Goal: Task Accomplishment & Management: Use online tool/utility

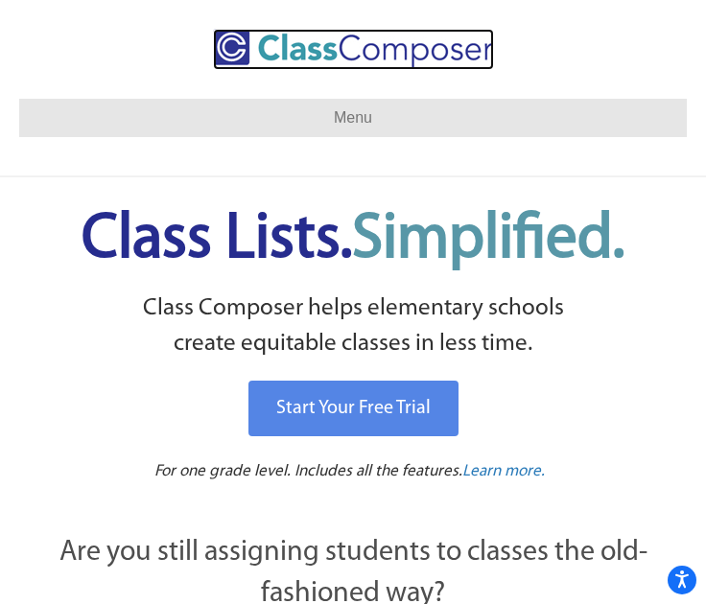
click at [290, 46] on img at bounding box center [353, 49] width 281 height 41
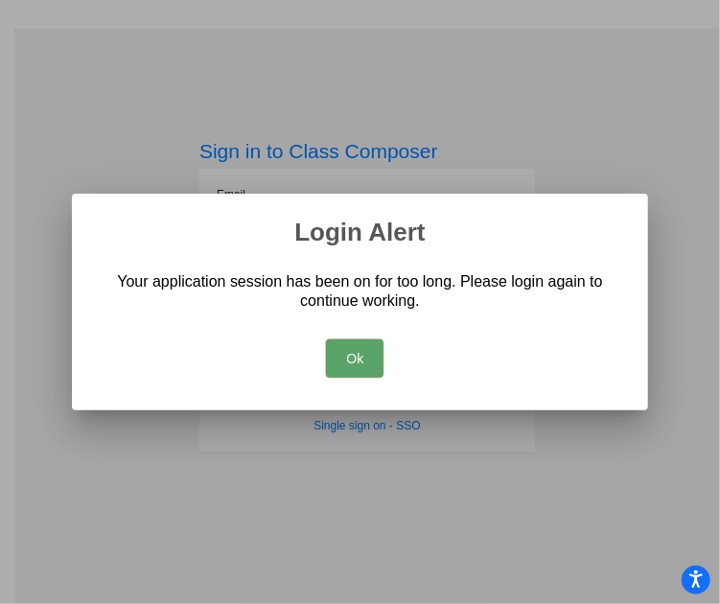
click at [341, 358] on button "Ok" at bounding box center [355, 358] width 58 height 38
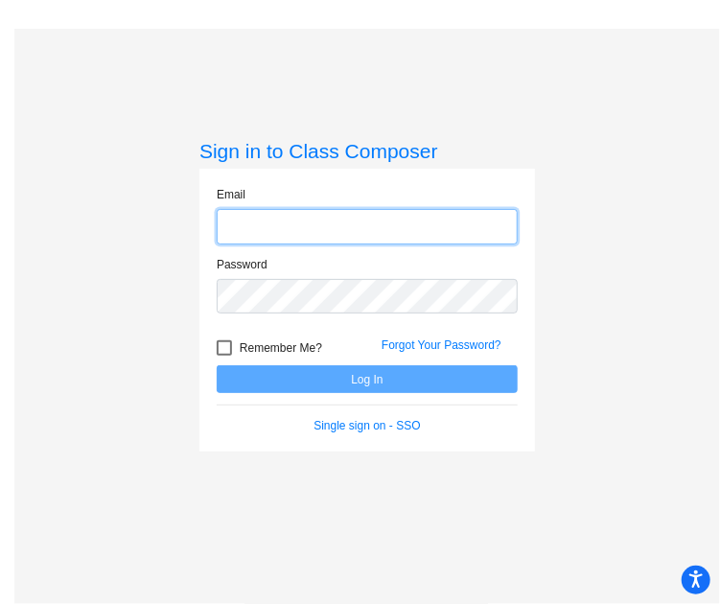
click at [305, 224] on input "email" at bounding box center [367, 226] width 301 height 35
type input "[PERSON_NAME][EMAIL_ADDRESS][DOMAIN_NAME]"
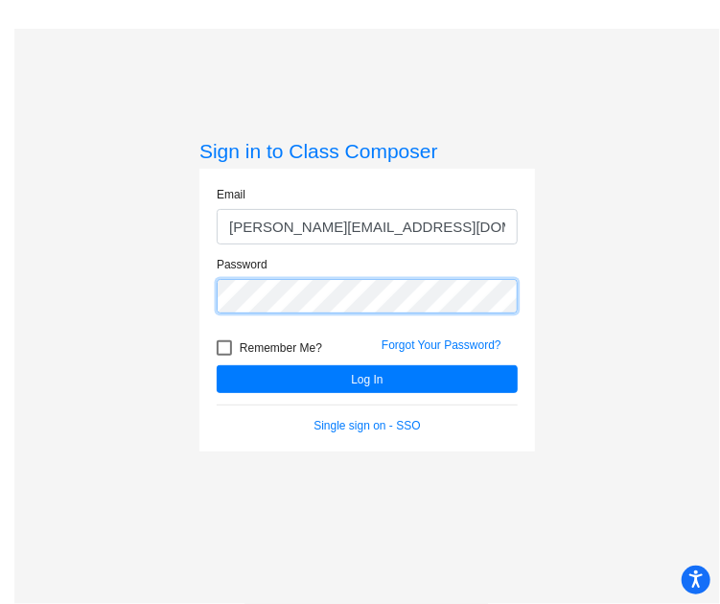
click at [217, 365] on button "Log In" at bounding box center [367, 379] width 301 height 28
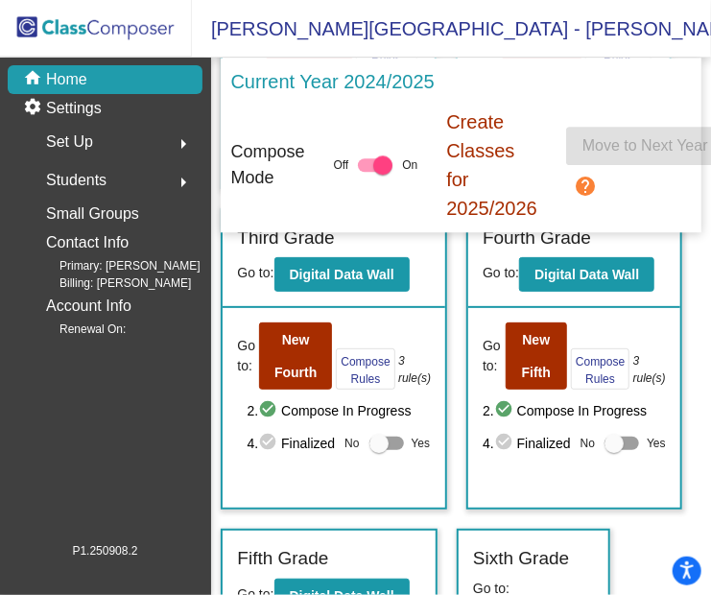
scroll to position [1433, 0]
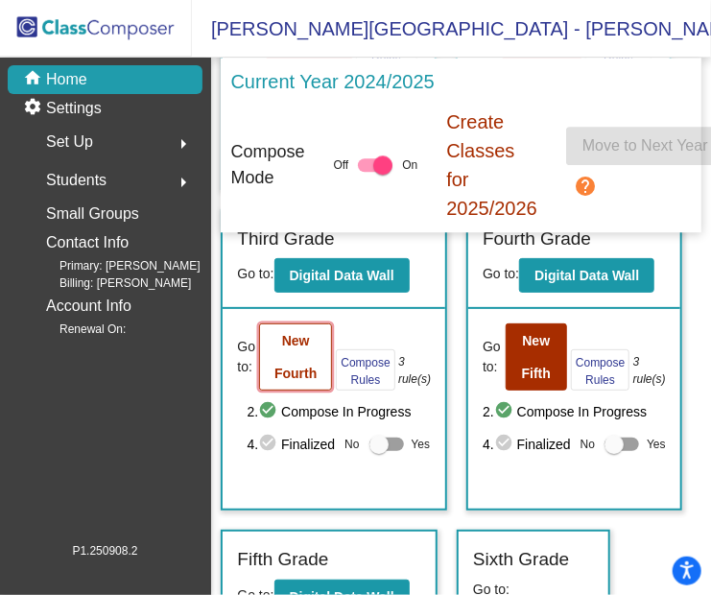
click at [310, 367] on button "New Fourth" at bounding box center [295, 356] width 73 height 67
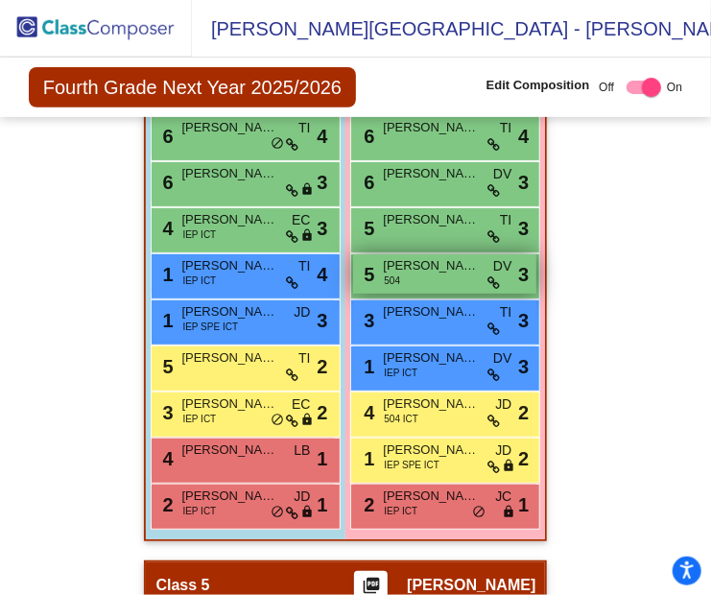
scroll to position [2363, 0]
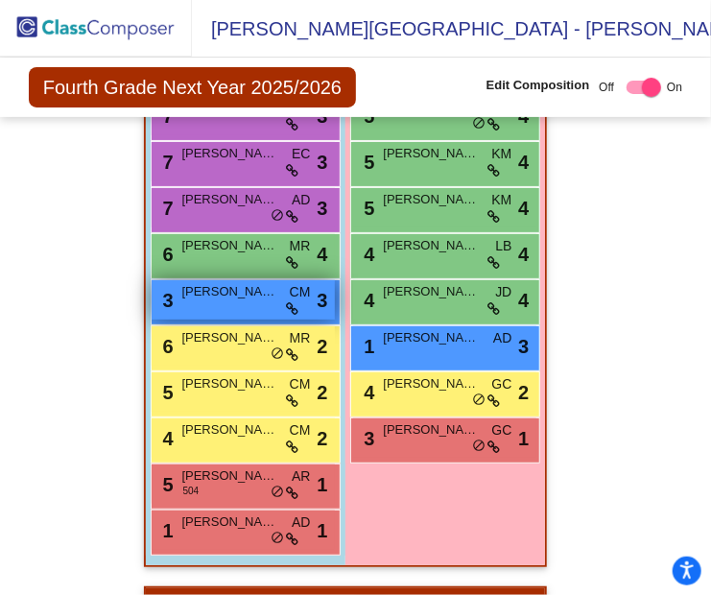
scroll to position [6562, 0]
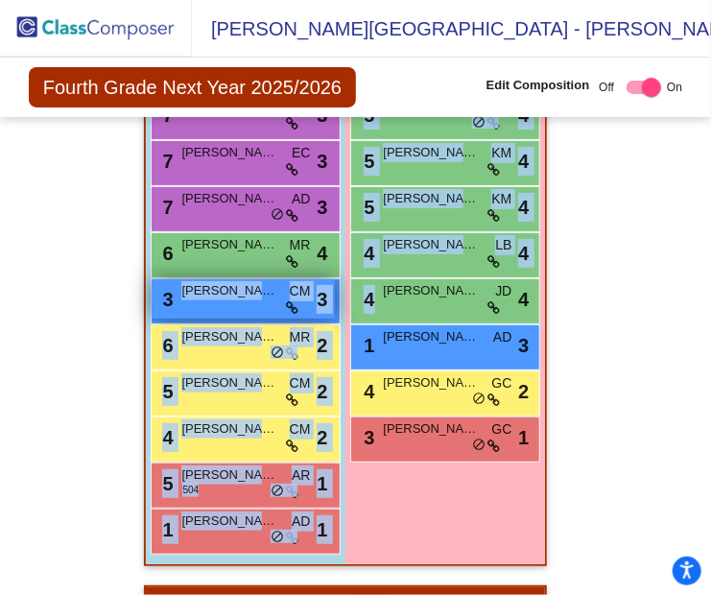
drag, startPoint x: 625, startPoint y: 283, endPoint x: 322, endPoint y: 319, distance: 305.2
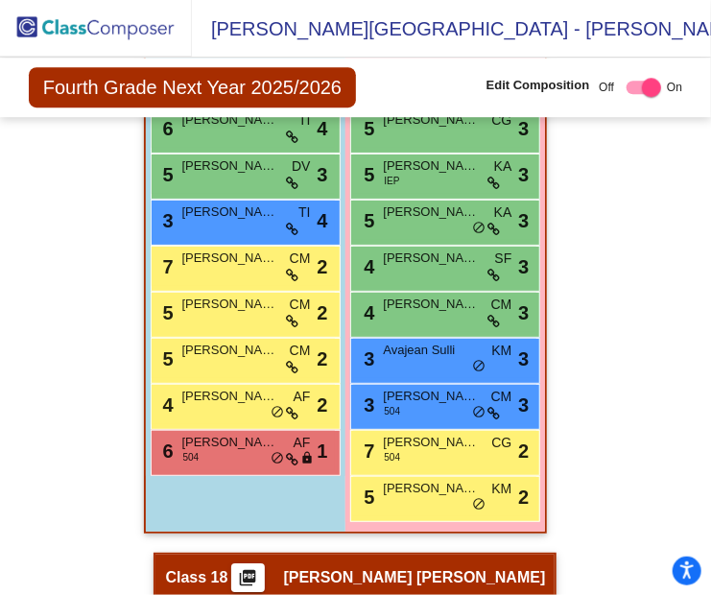
scroll to position [10240, 0]
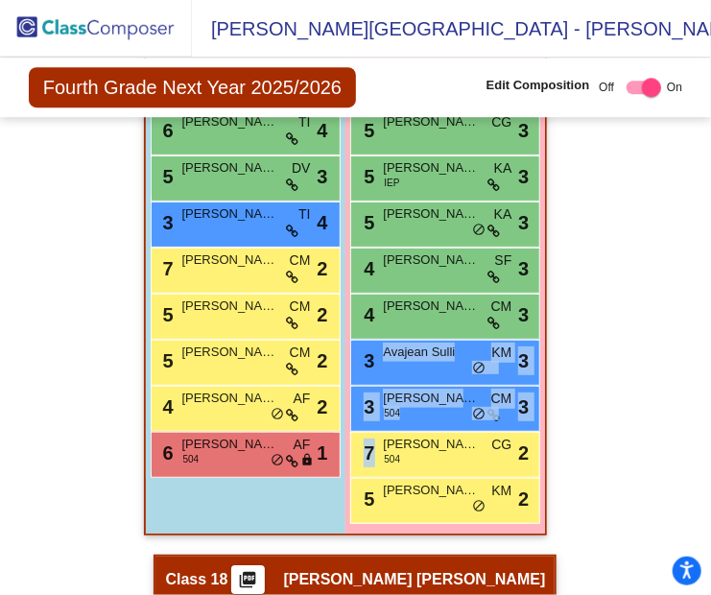
drag, startPoint x: 624, startPoint y: 437, endPoint x: 620, endPoint y: 362, distance: 75.9
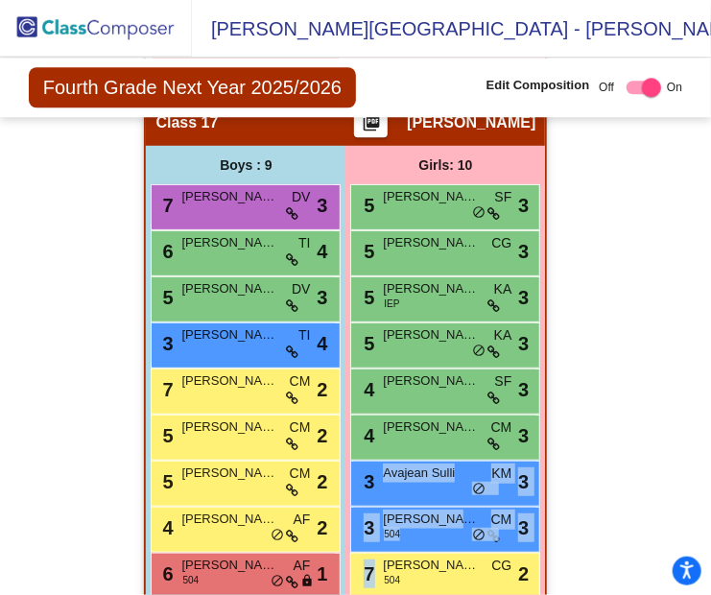
scroll to position [10122, 0]
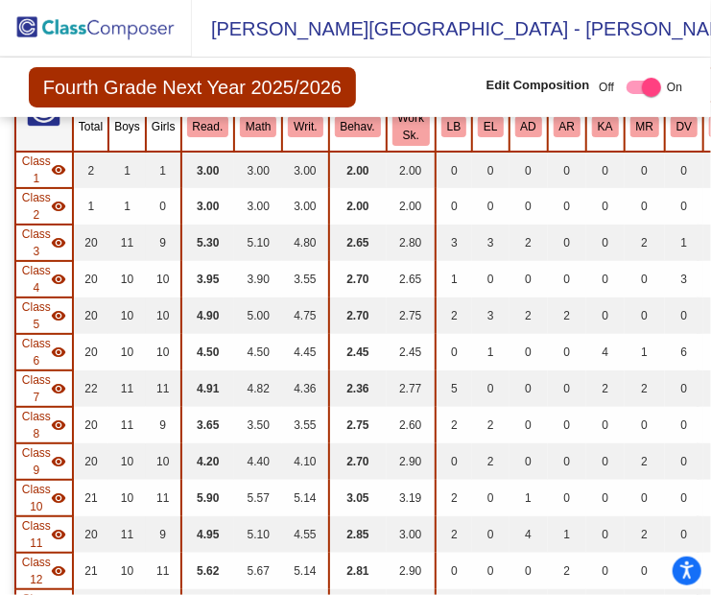
scroll to position [0, 0]
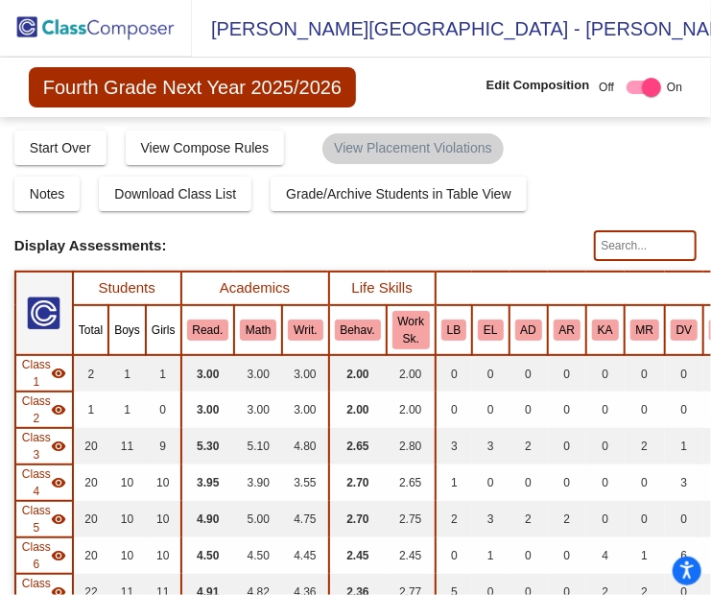
click at [621, 230] on input "text" at bounding box center [645, 245] width 103 height 31
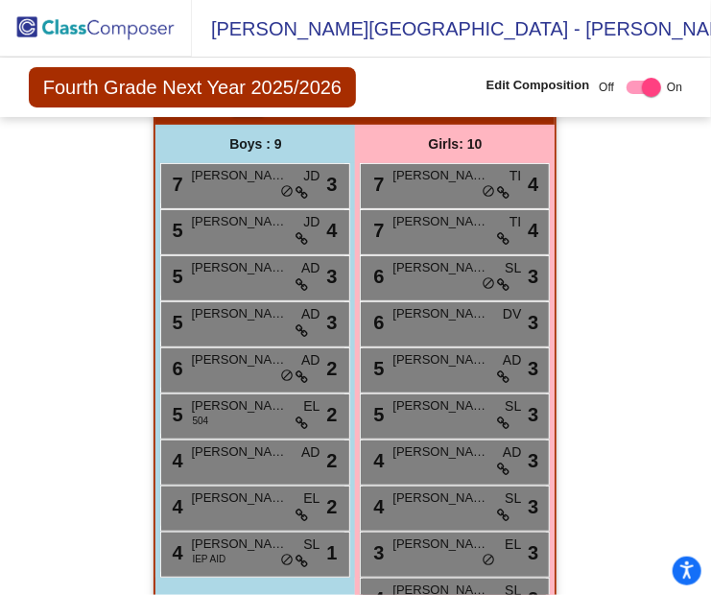
scroll to position [10779, 0]
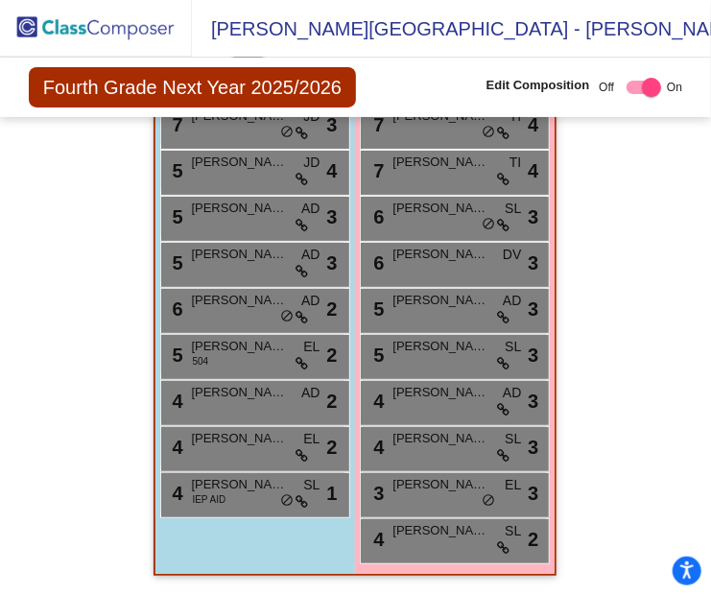
type input "[PERSON_NAME]"
